Goal: Information Seeking & Learning: Learn about a topic

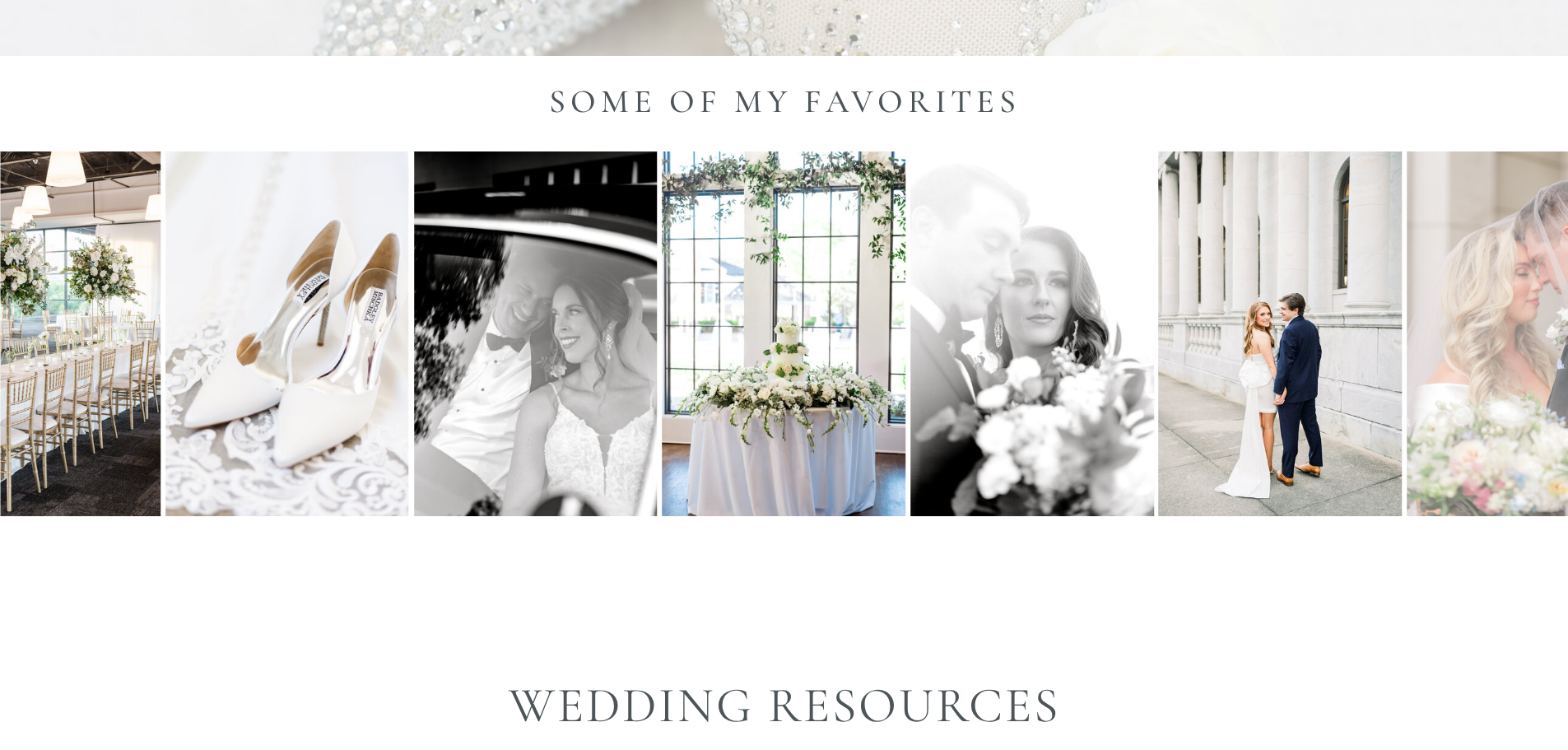
scroll to position [2800, 0]
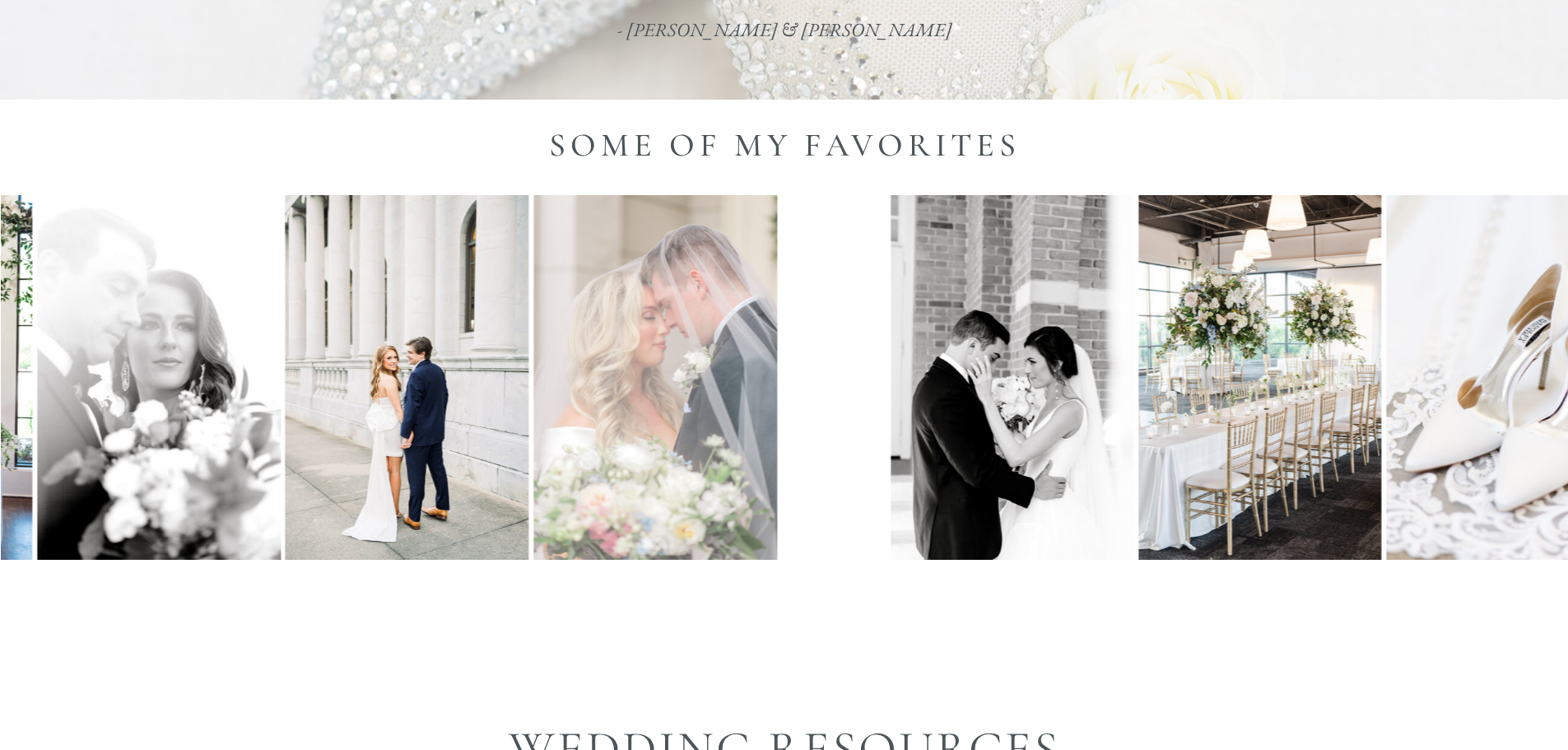
click at [598, 418] on img at bounding box center [656, 377] width 244 height 365
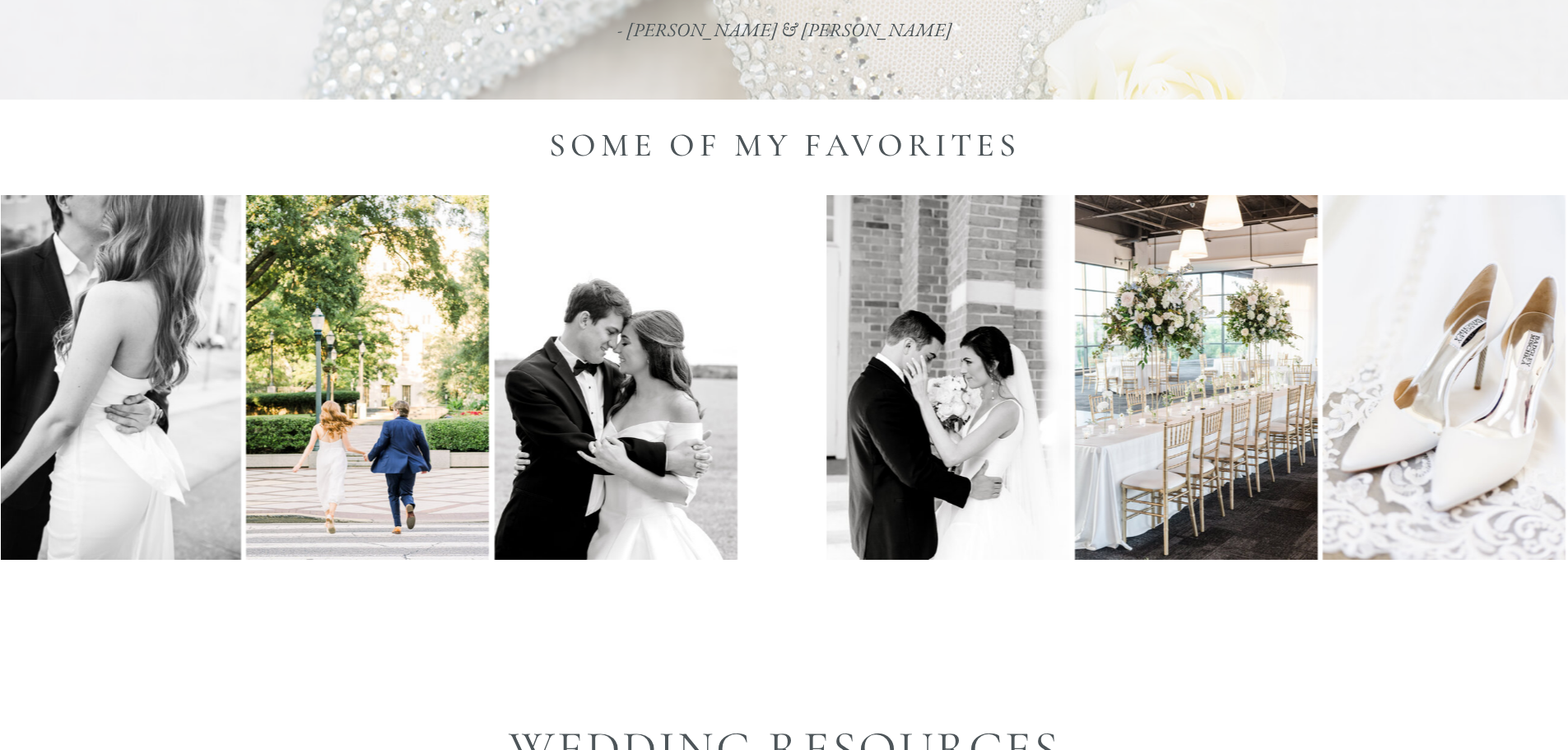
click at [465, 408] on div at bounding box center [784, 377] width 1568 height 365
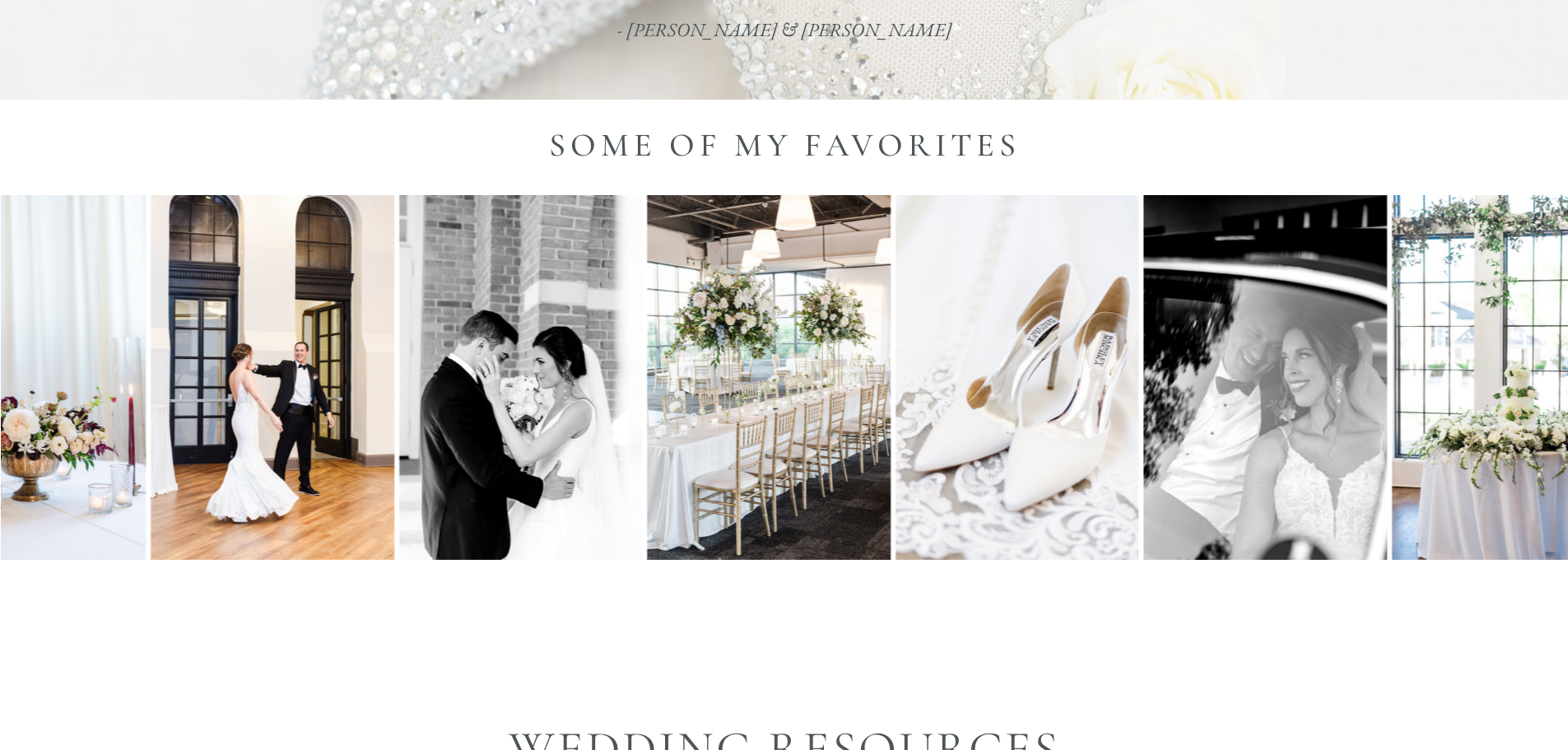
click at [895, 421] on img at bounding box center [1017, 377] width 243 height 365
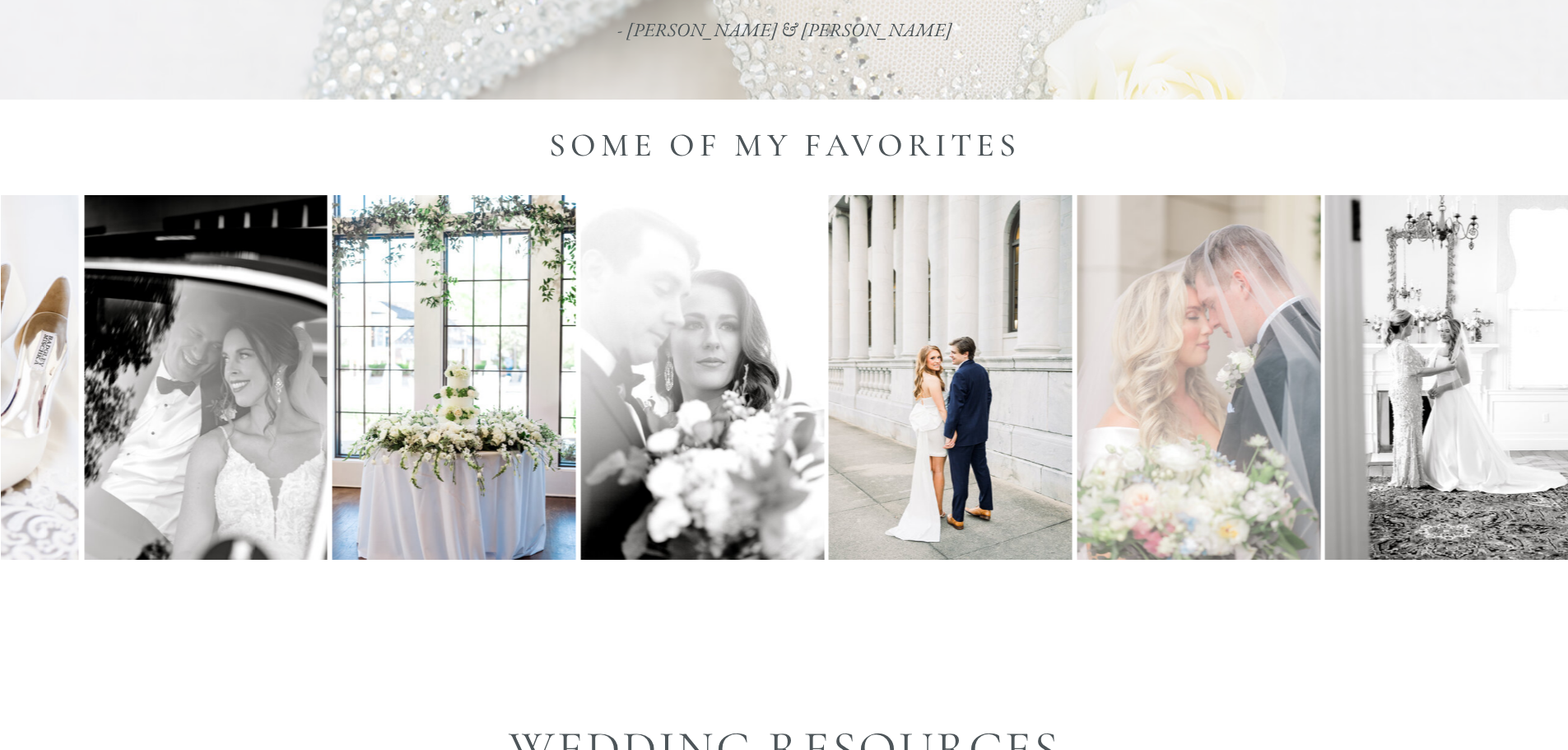
click at [518, 398] on img at bounding box center [455, 377] width 244 height 365
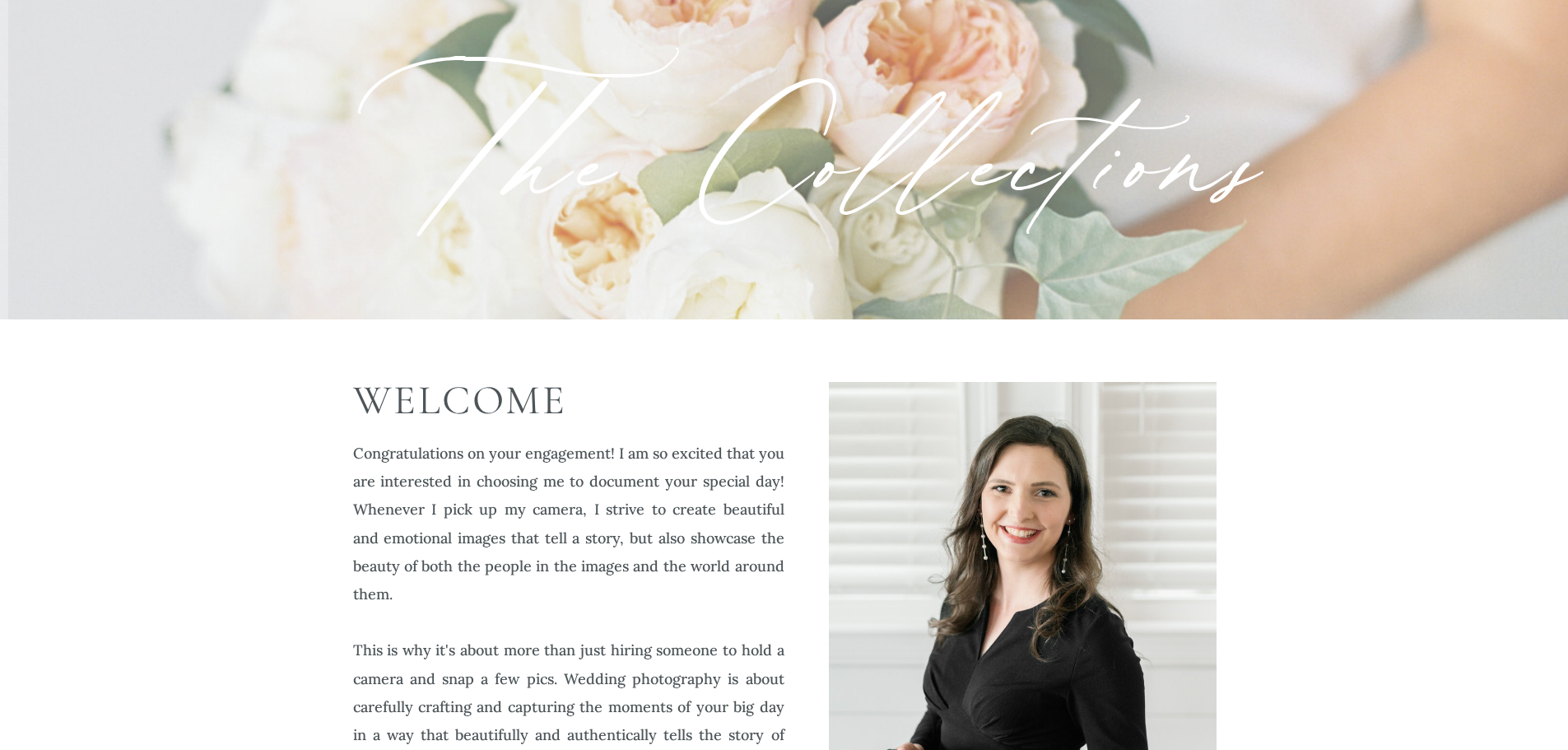
scroll to position [0, 0]
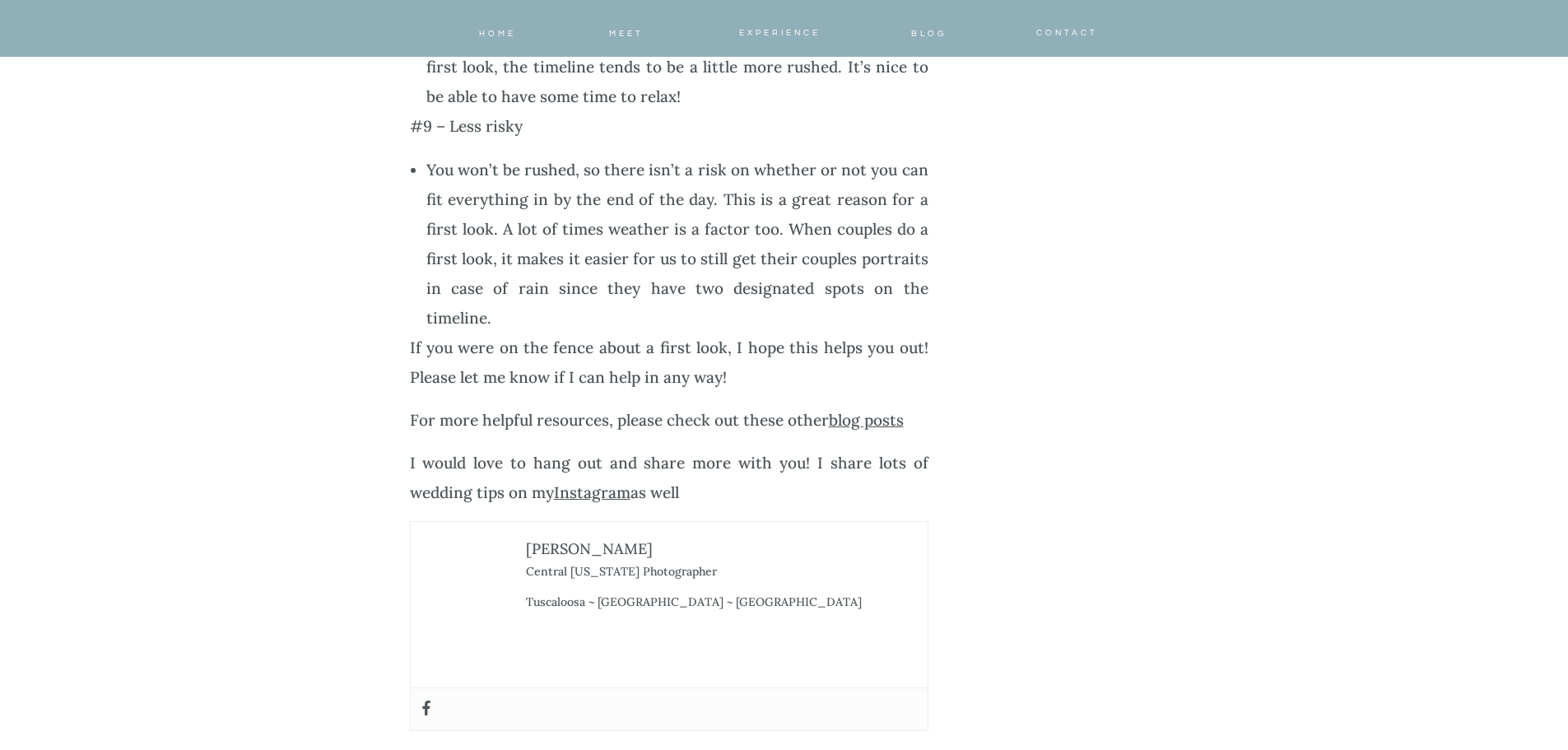
scroll to position [1977, 0]
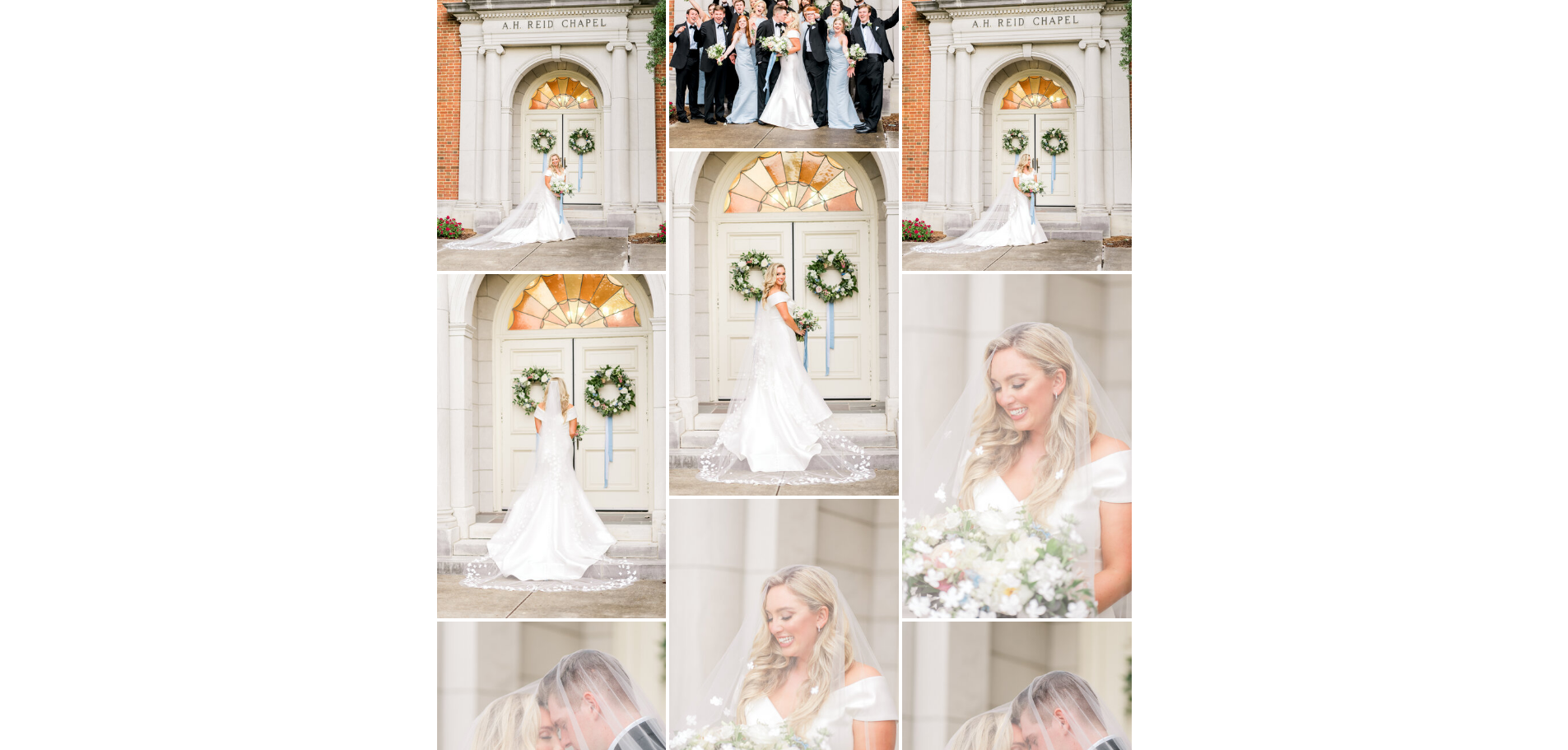
scroll to position [2718, 0]
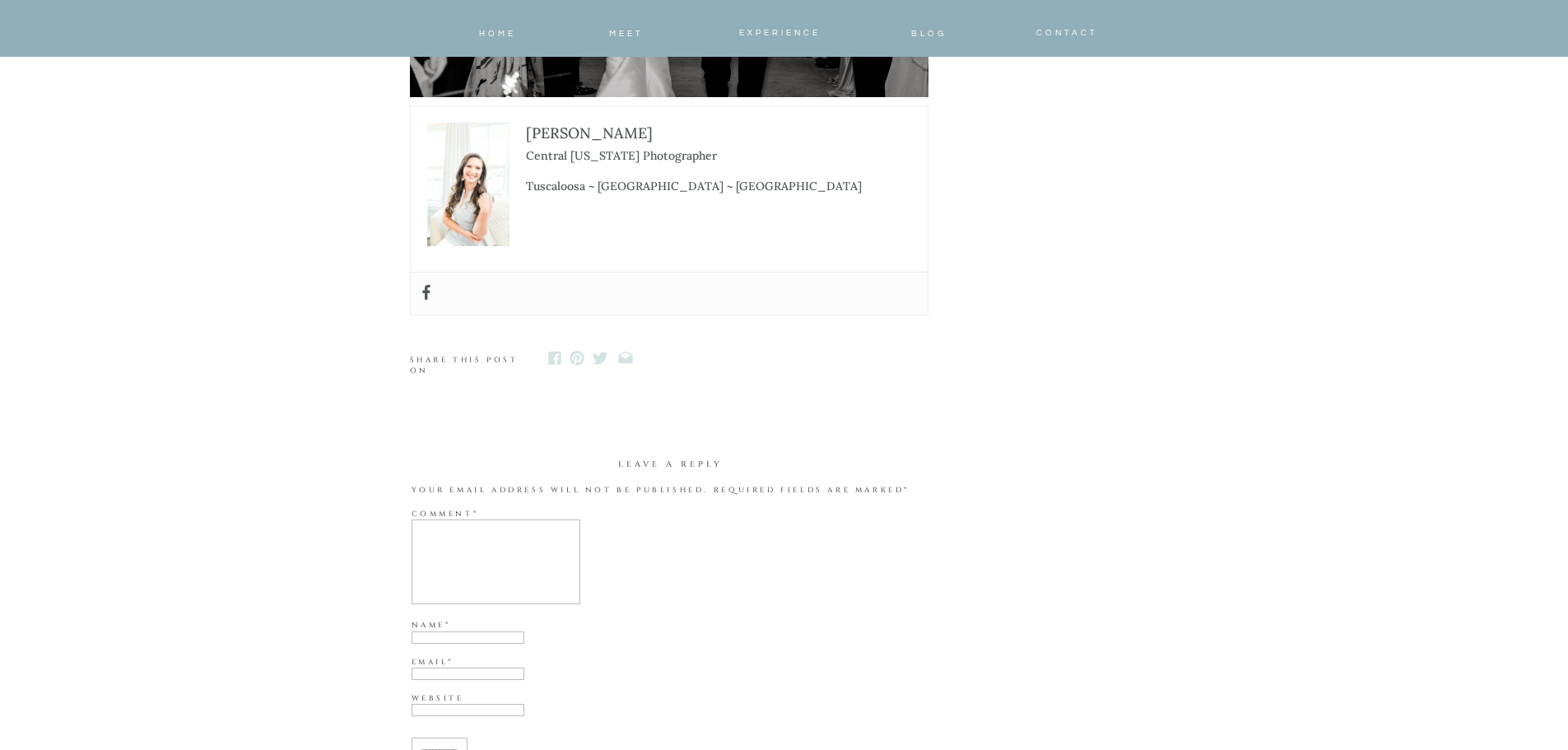
scroll to position [65314, 0]
